Goal: Task Accomplishment & Management: Manage account settings

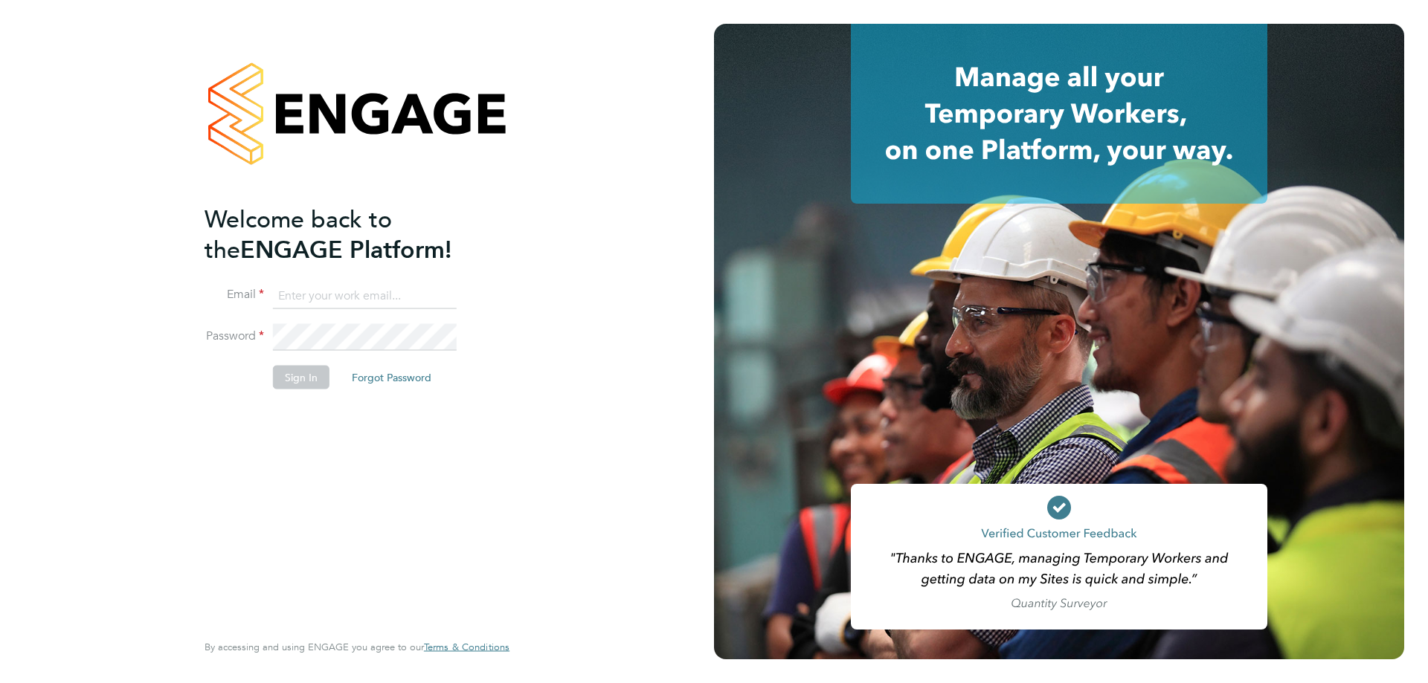
type input "[PERSON_NAME][EMAIL_ADDRESS][PERSON_NAME][DOMAIN_NAME]"
click at [299, 376] on button "Sign In" at bounding box center [301, 377] width 57 height 24
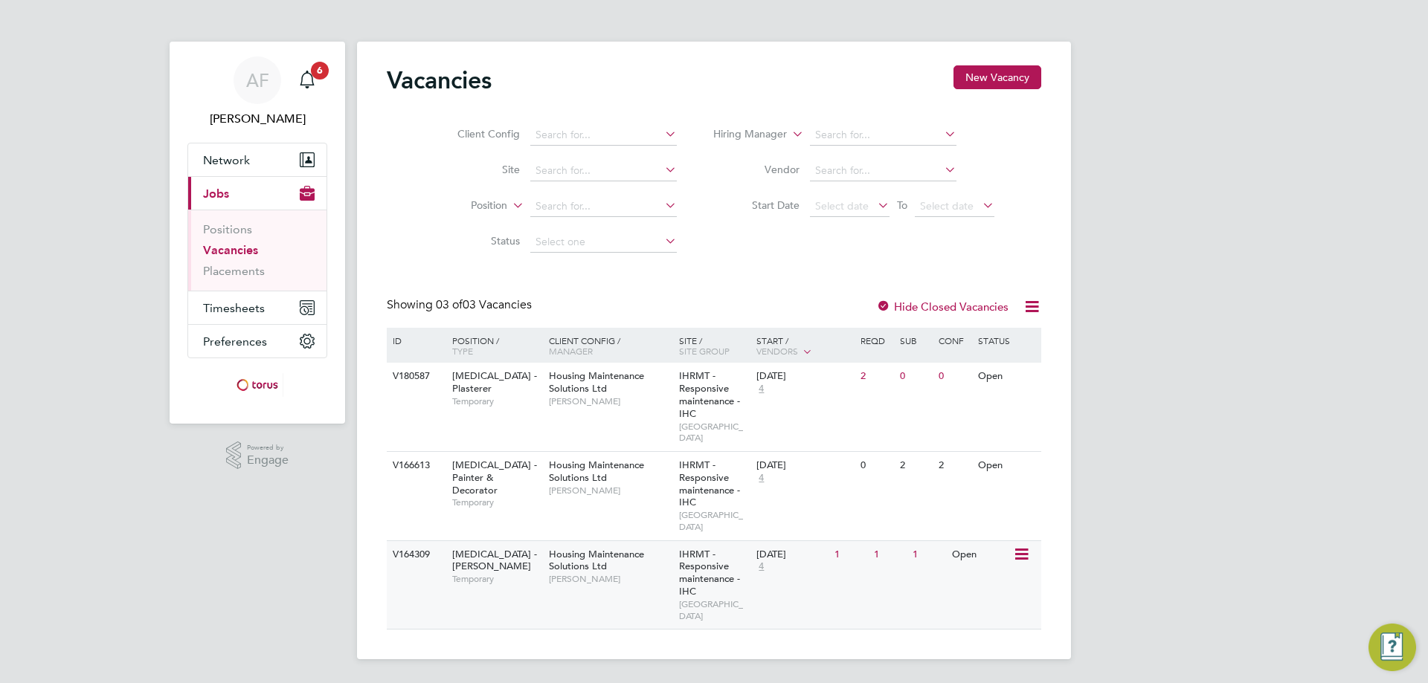
click at [478, 548] on span "HMS - Joiner" at bounding box center [494, 560] width 85 height 25
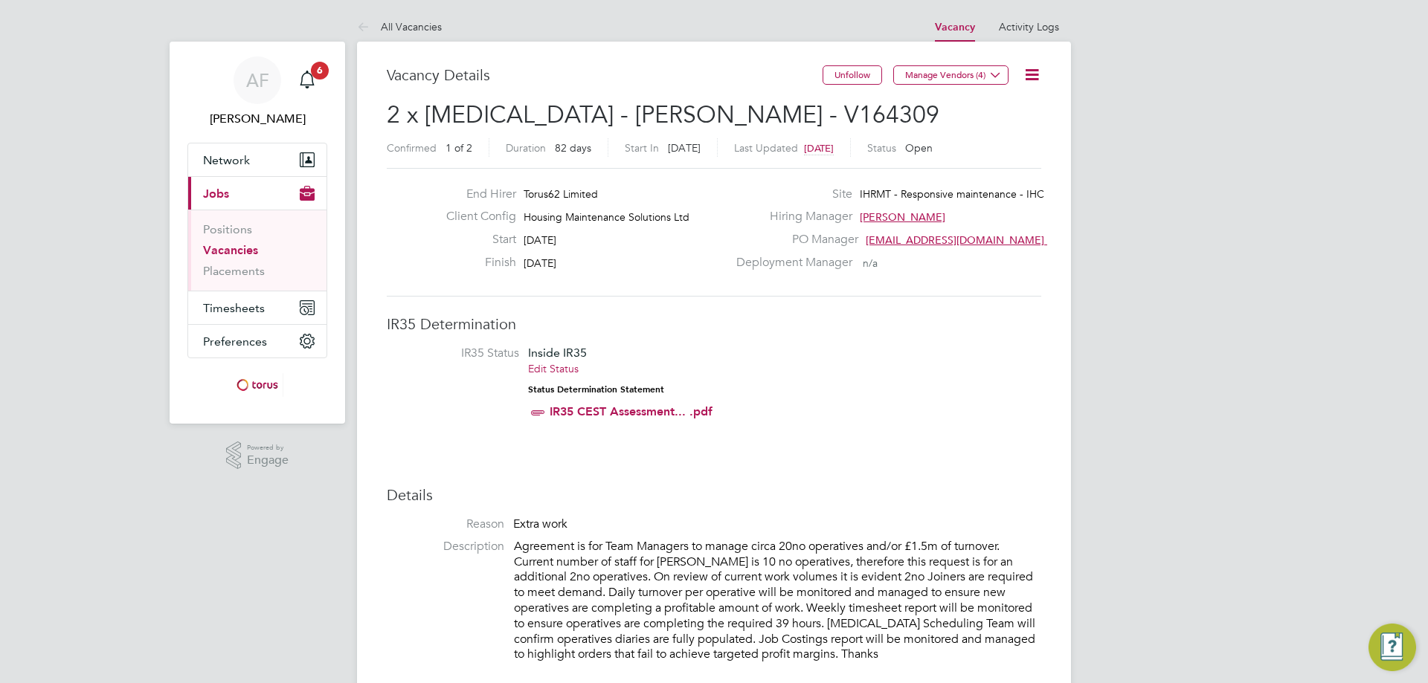
click at [210, 198] on span "Jobs" at bounding box center [216, 194] width 26 height 14
click at [219, 185] on button "Current page: Jobs" at bounding box center [257, 193] width 138 height 33
click at [260, 87] on span "AF" at bounding box center [257, 80] width 23 height 19
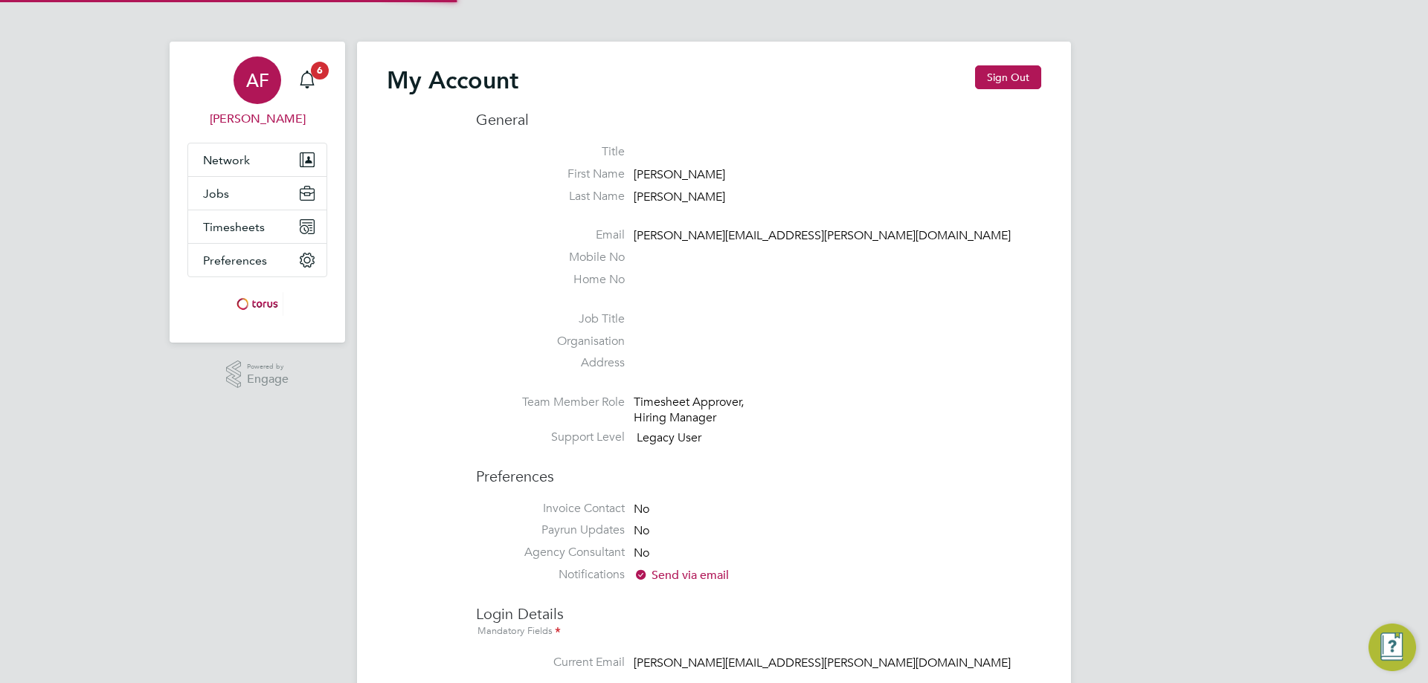
type input "alan.fairley@hmsworks.co.uk"
click at [225, 195] on span "Jobs" at bounding box center [216, 194] width 26 height 14
click at [218, 158] on span "Network" at bounding box center [226, 160] width 47 height 14
click at [219, 189] on span "Jobs" at bounding box center [216, 194] width 26 height 14
click at [242, 230] on span "Timesheets" at bounding box center [234, 227] width 62 height 14
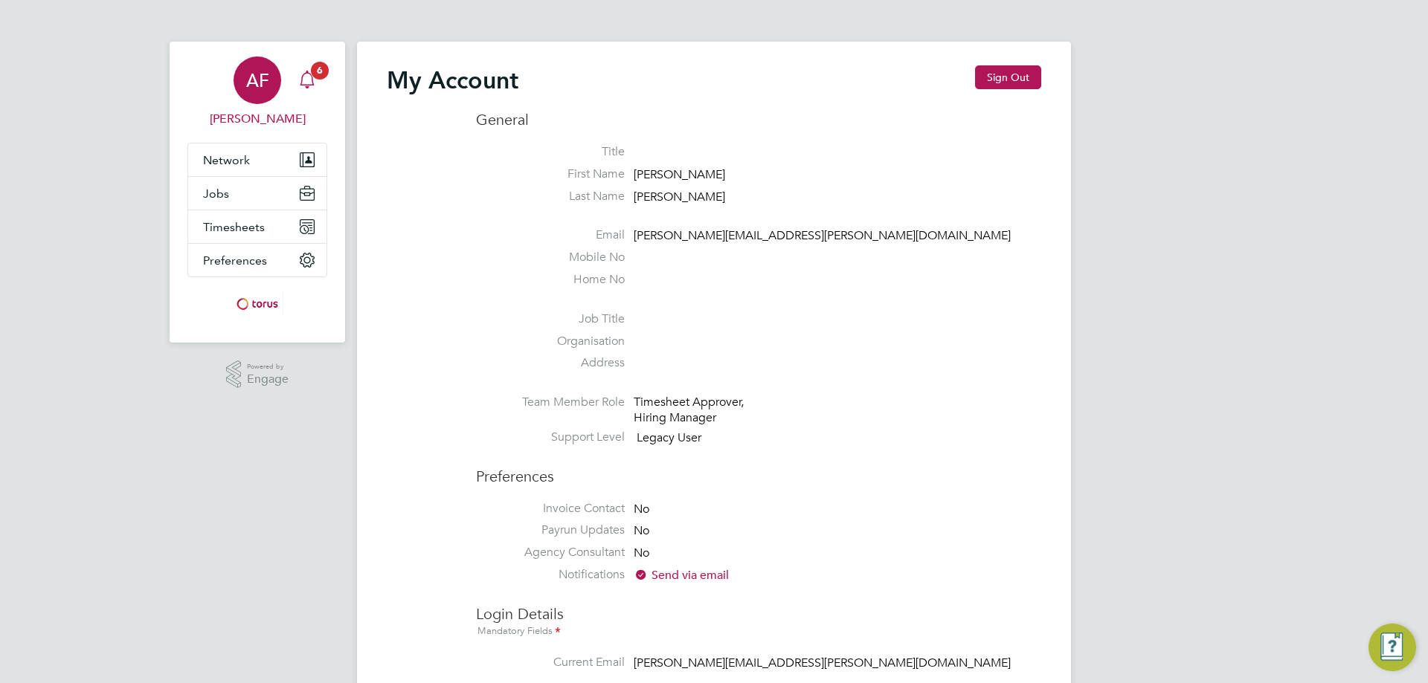
click at [315, 80] on icon "Main navigation" at bounding box center [307, 80] width 18 height 18
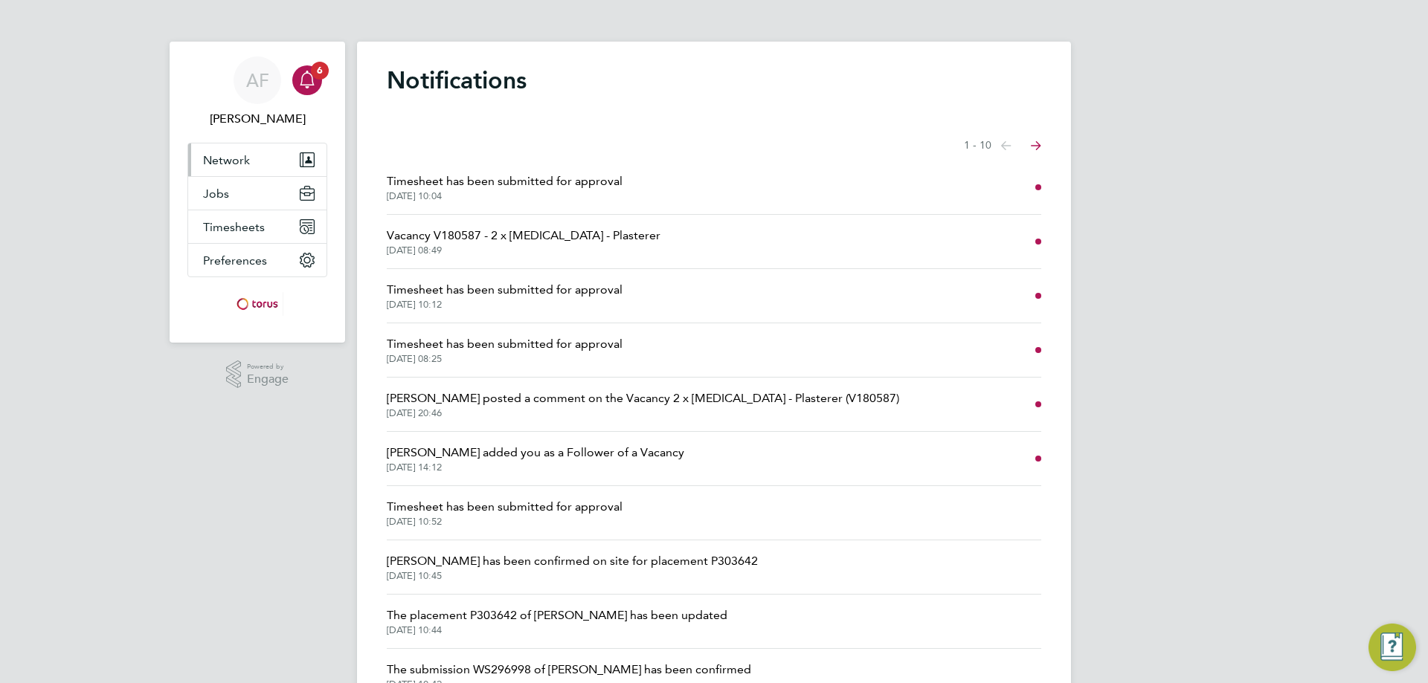
click at [233, 163] on span "Network" at bounding box center [226, 160] width 47 height 14
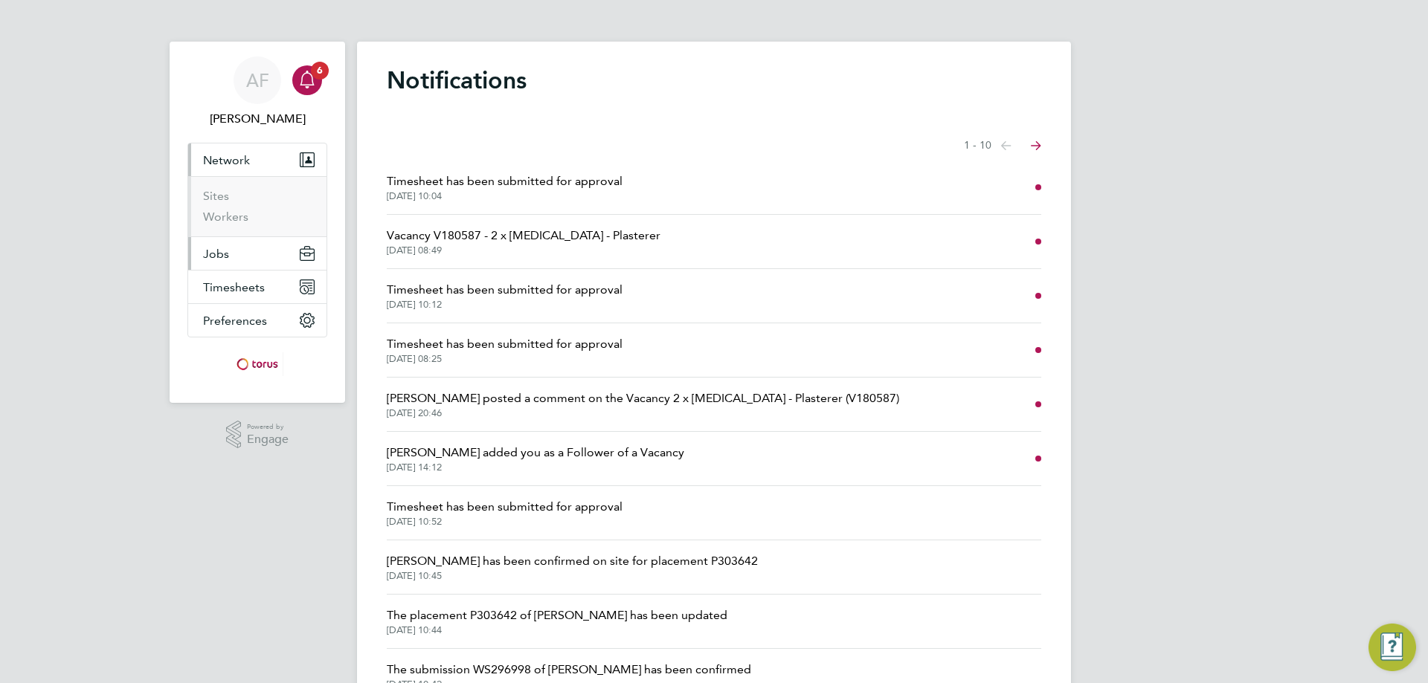
click at [228, 252] on span "Jobs" at bounding box center [216, 254] width 26 height 14
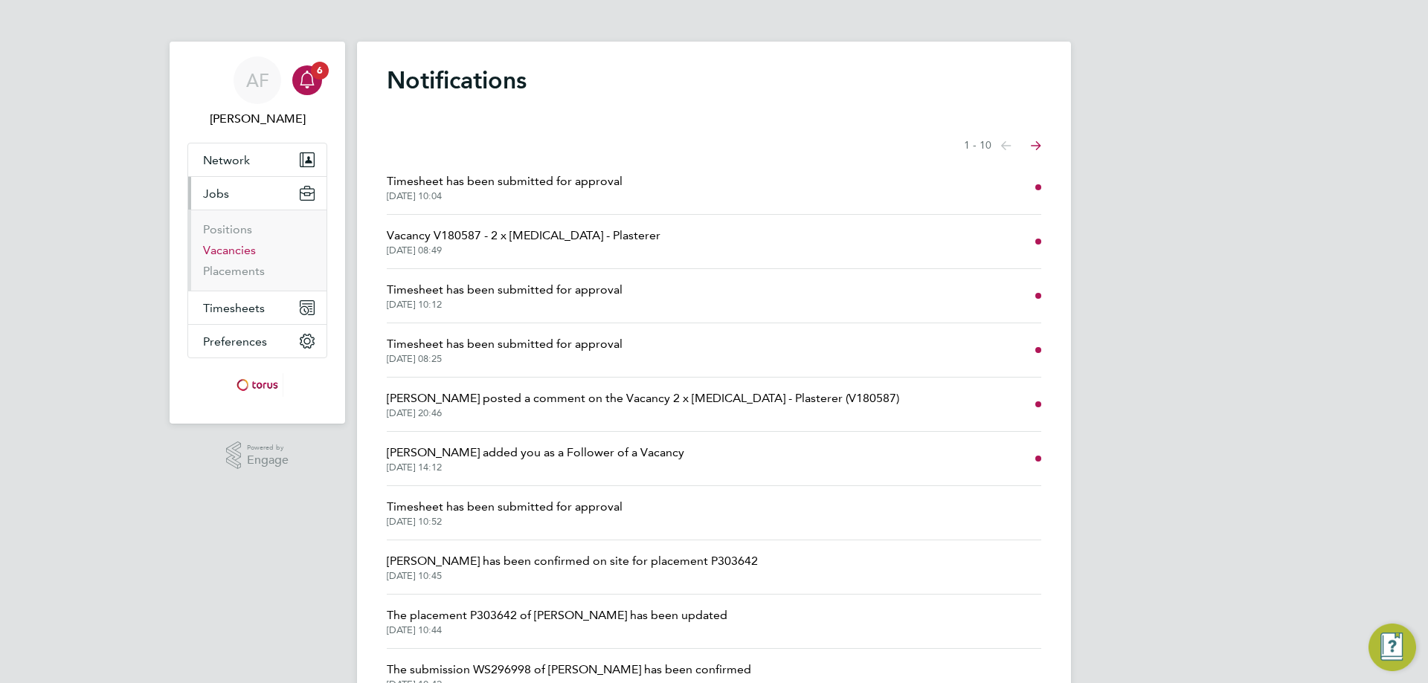
click at [236, 252] on link "Vacancies" at bounding box center [229, 250] width 53 height 14
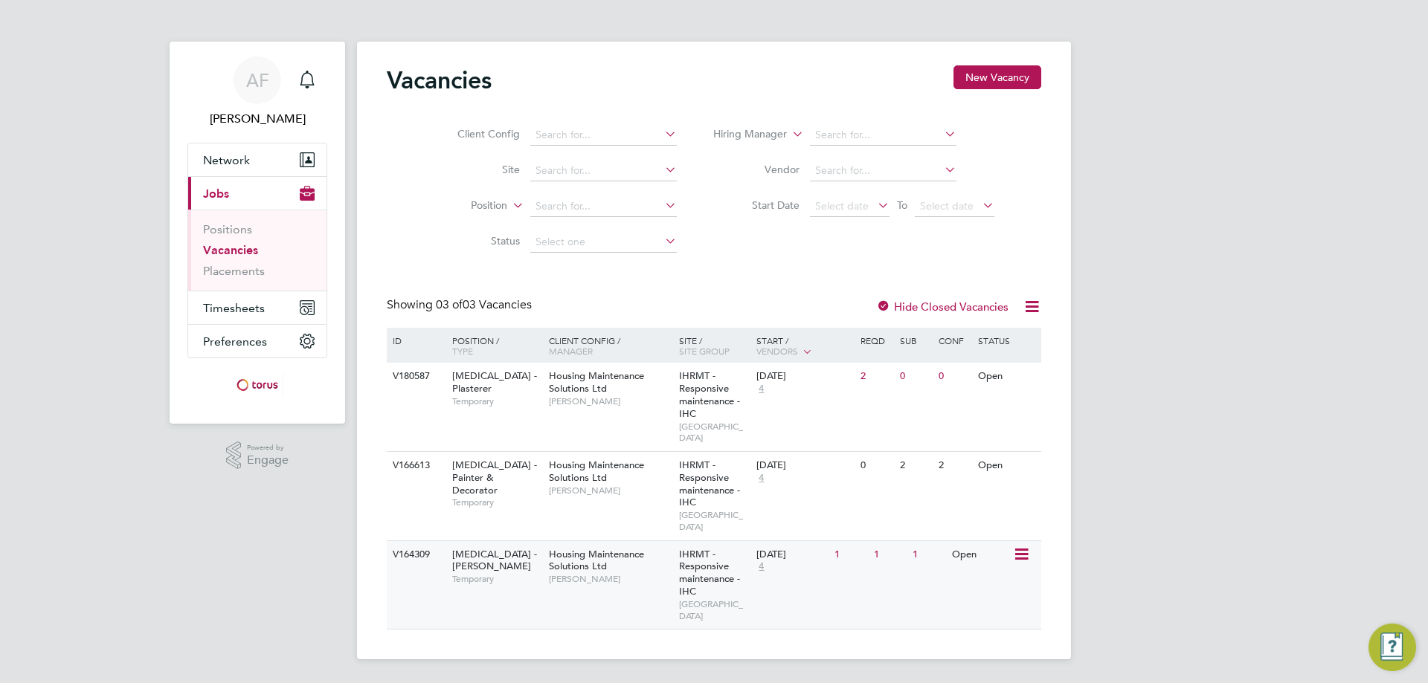
click at [1027, 546] on icon at bounding box center [1020, 555] width 15 height 18
click at [982, 566] on li "View Details" at bounding box center [984, 565] width 86 height 21
click at [751, 393] on div "IHRMT - Responsive maintenance - IHC STONEBRIDGE" at bounding box center [714, 407] width 78 height 88
